Goal: Task Accomplishment & Management: Use online tool/utility

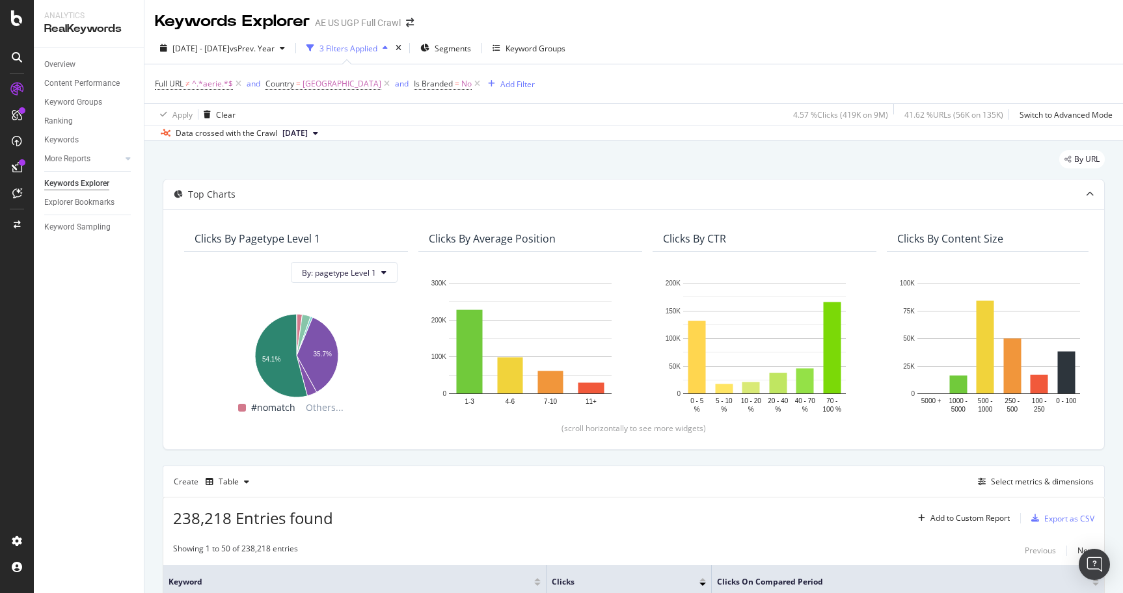
scroll to position [237, 0]
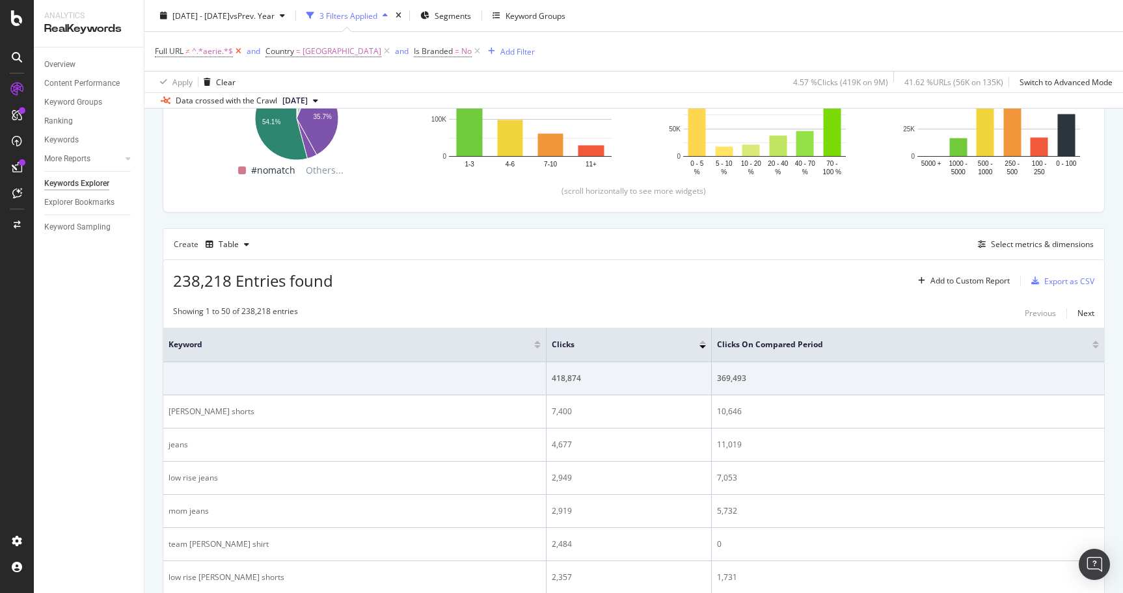
click at [242, 53] on icon at bounding box center [238, 51] width 11 height 13
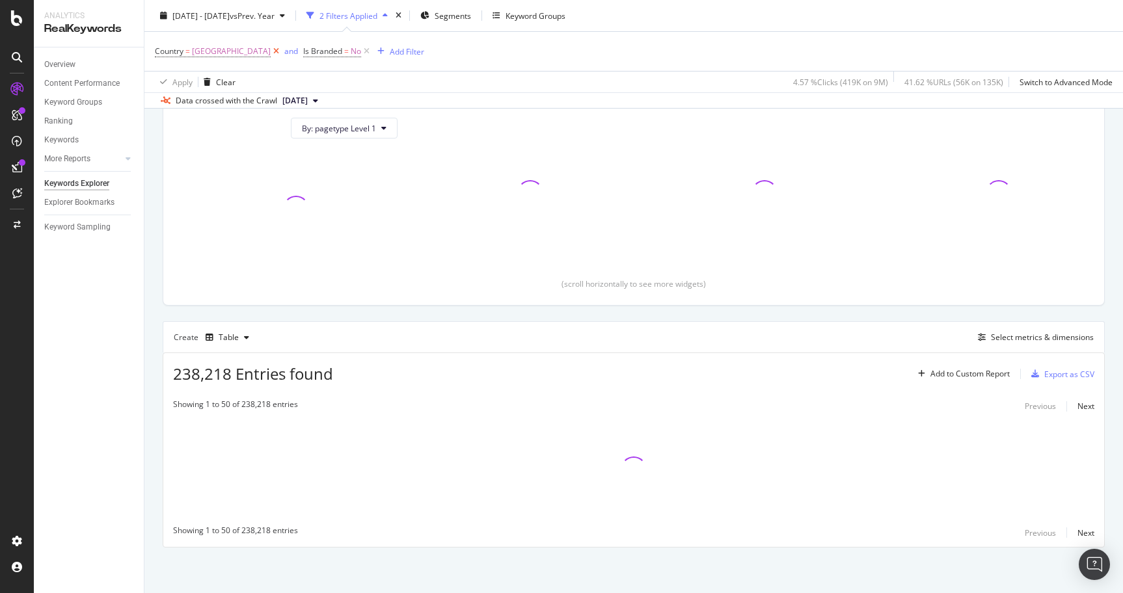
scroll to position [145, 0]
click at [282, 53] on icon at bounding box center [276, 51] width 11 height 13
click at [222, 53] on icon at bounding box center [218, 51] width 11 height 13
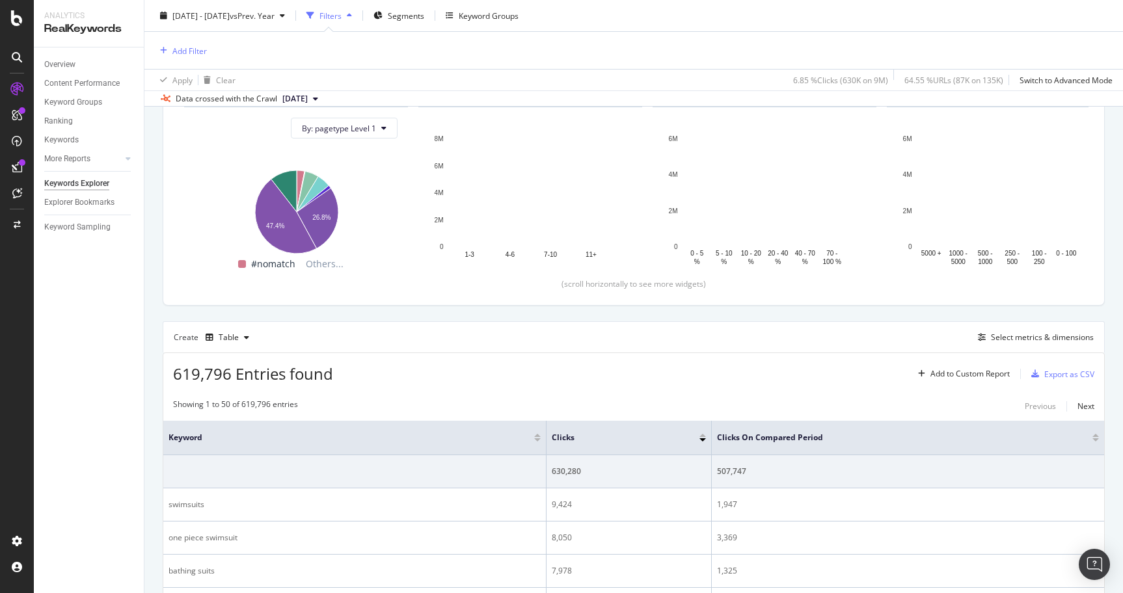
scroll to position [235, 0]
